Goal: Find specific page/section

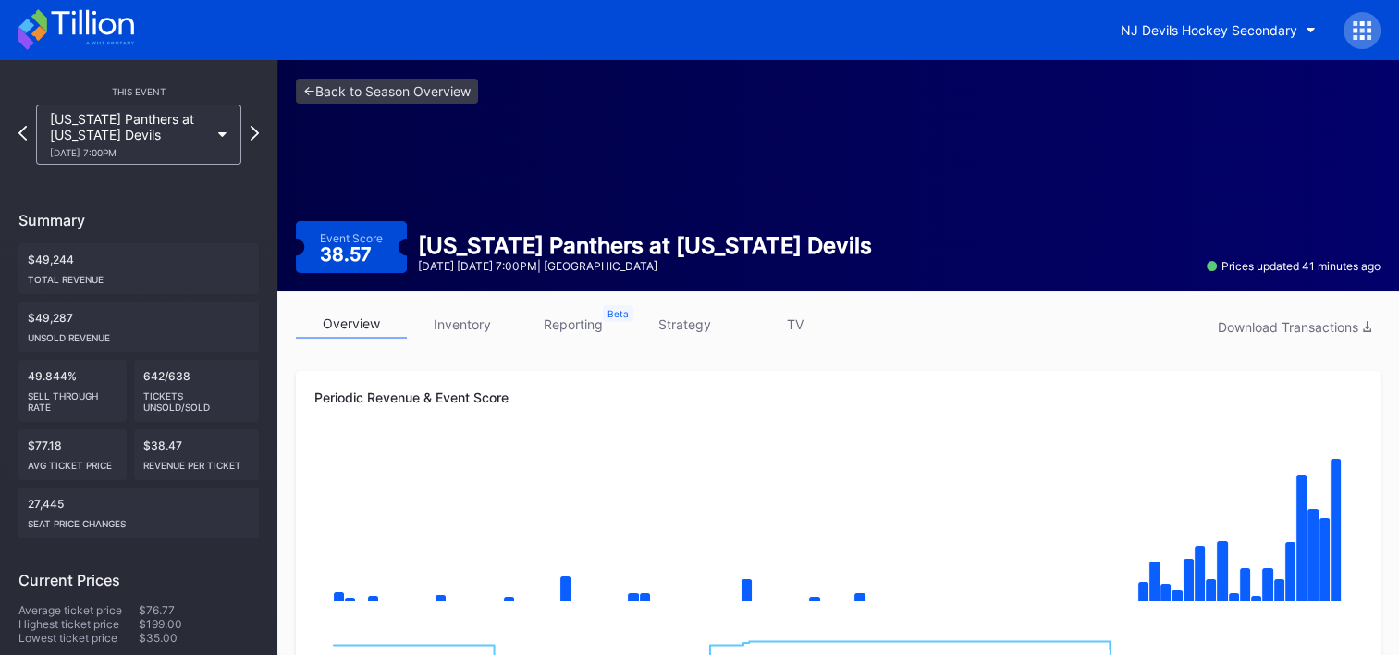
click at [58, 21] on icon at bounding box center [76, 29] width 116 height 41
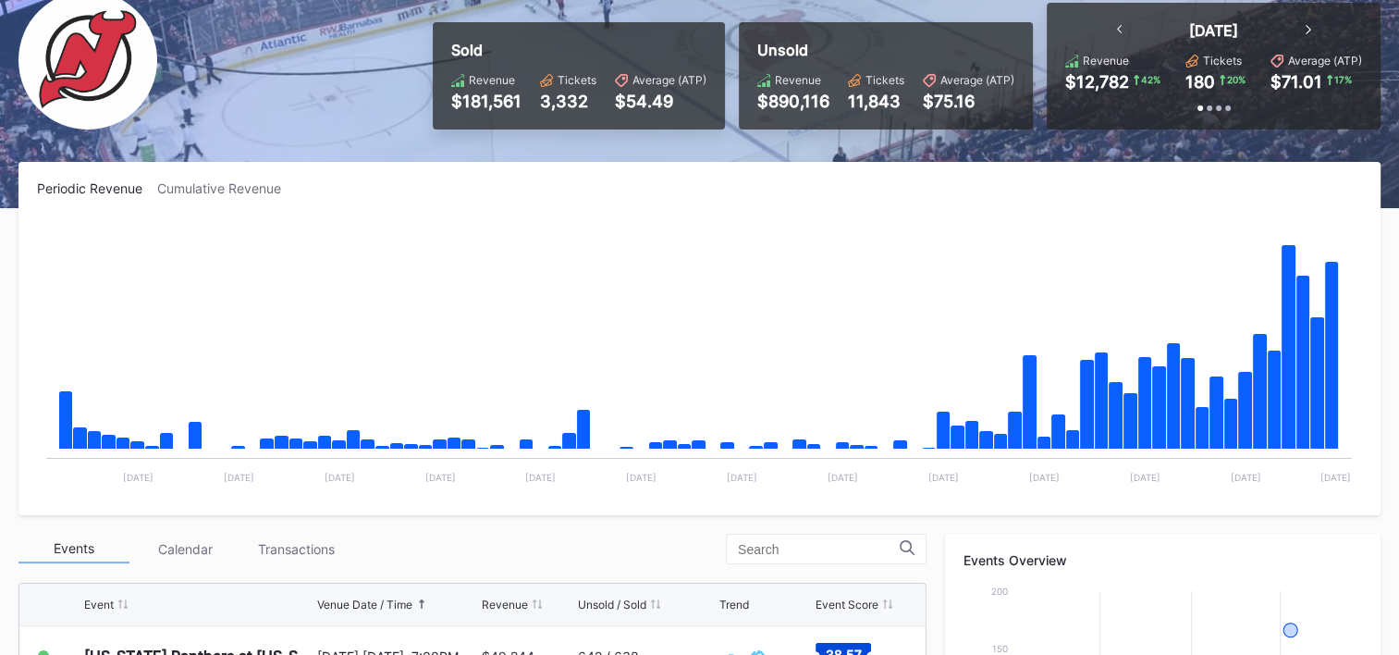
scroll to position [96, 0]
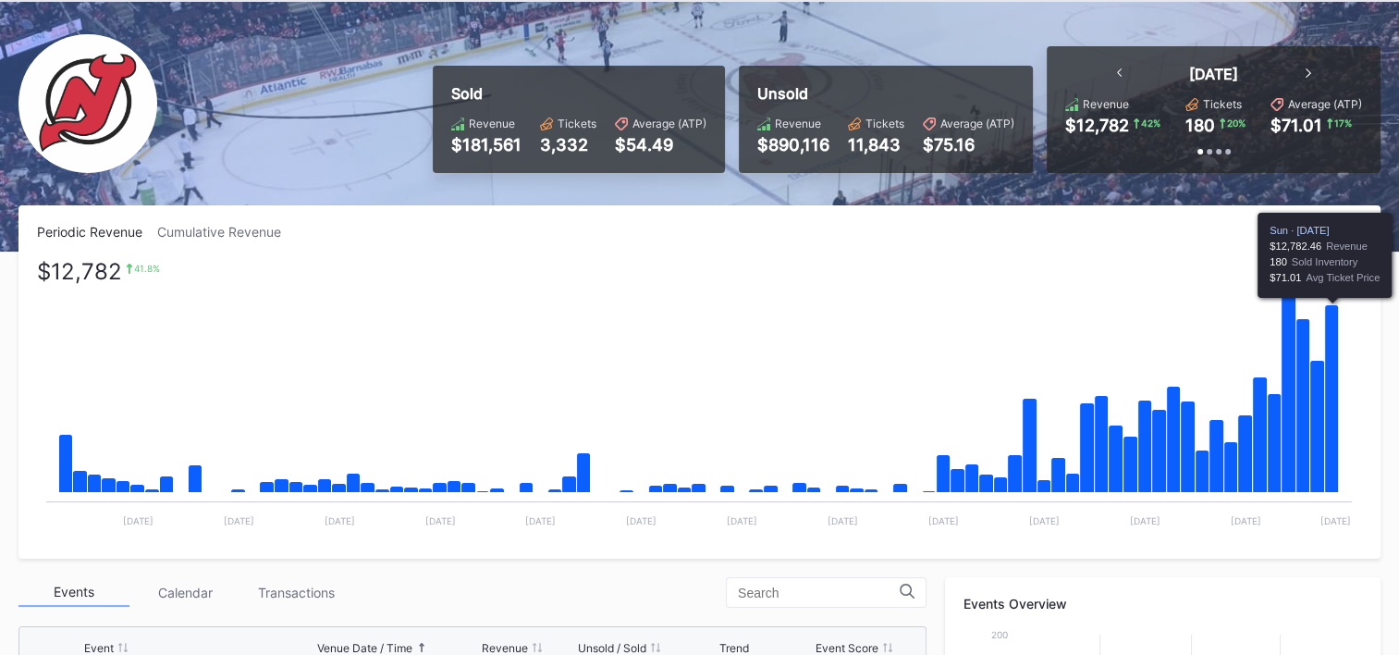
click at [1329, 344] on icon "Chart title" at bounding box center [1332, 399] width 14 height 188
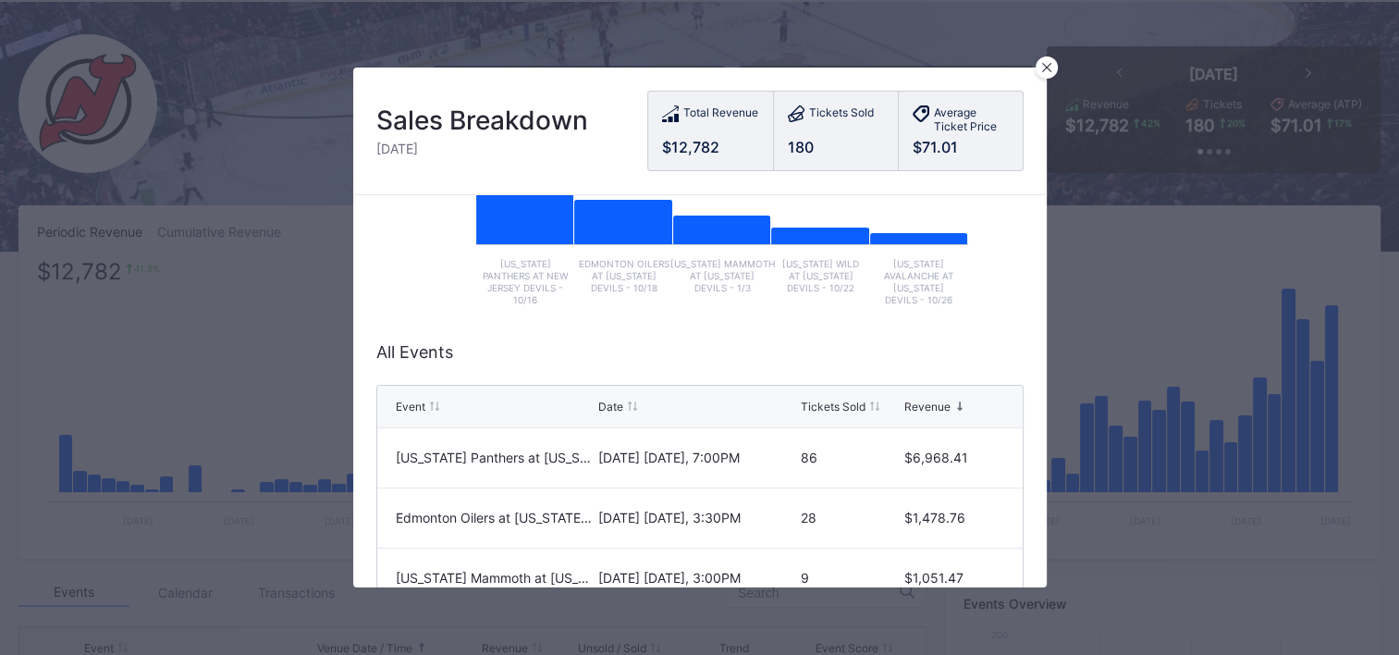
scroll to position [335, 0]
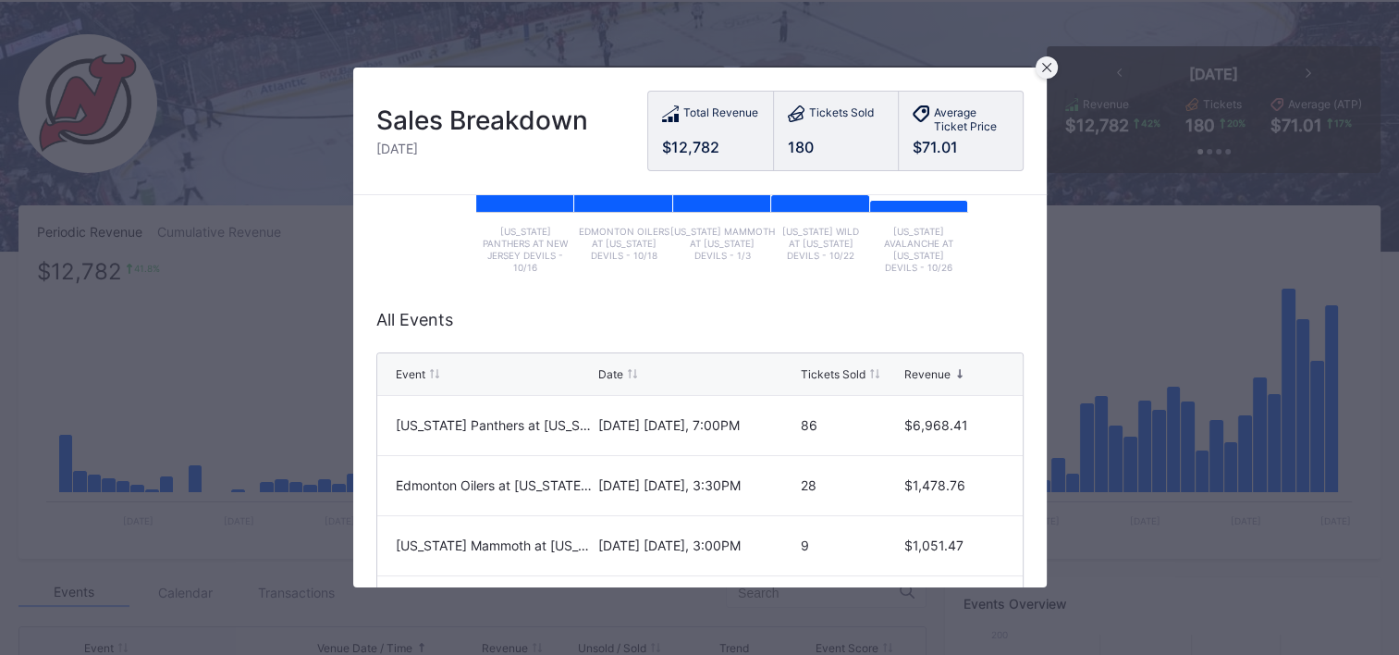
click at [1045, 75] on div at bounding box center [1047, 67] width 22 height 22
